Goal: Find specific page/section: Find specific page/section

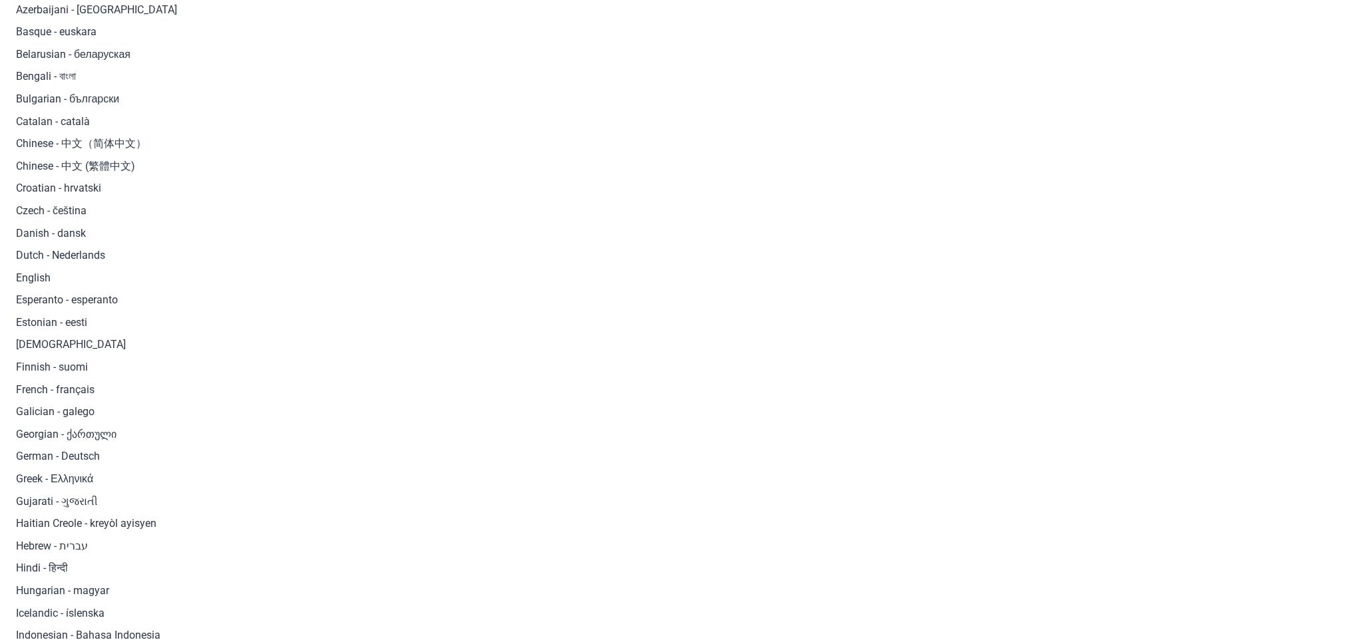
scroll to position [453, 0]
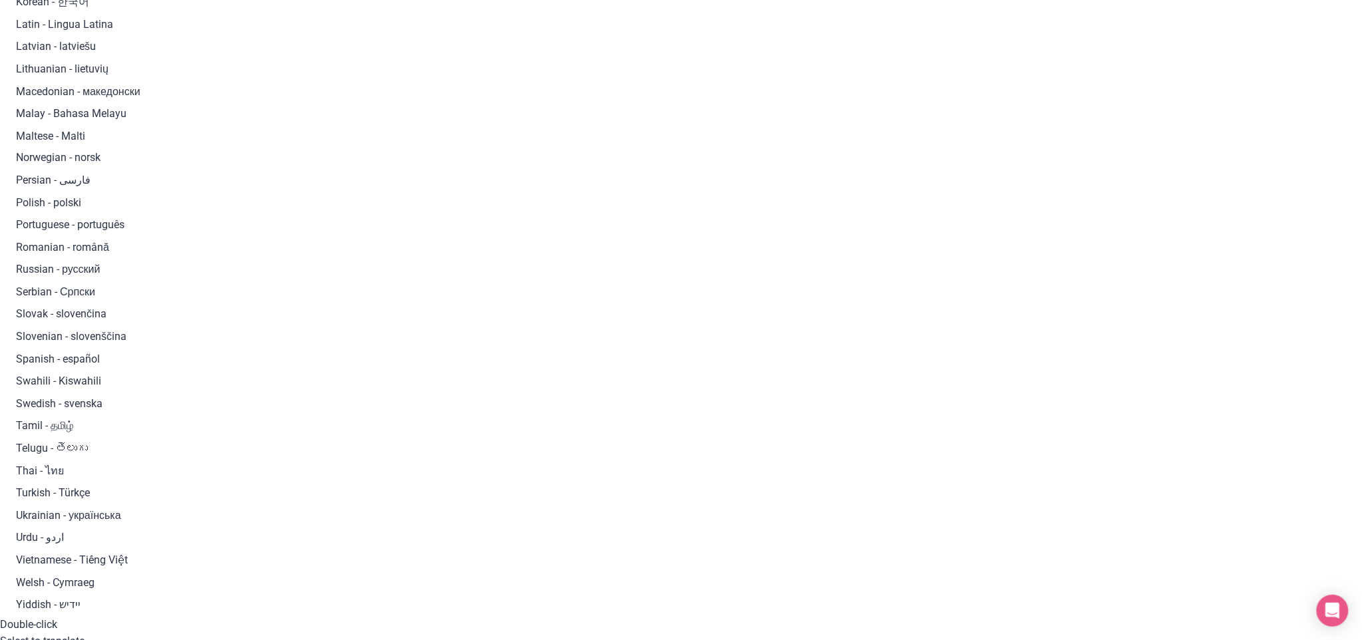
scroll to position [359, 0]
